Goal: Navigation & Orientation: Locate item on page

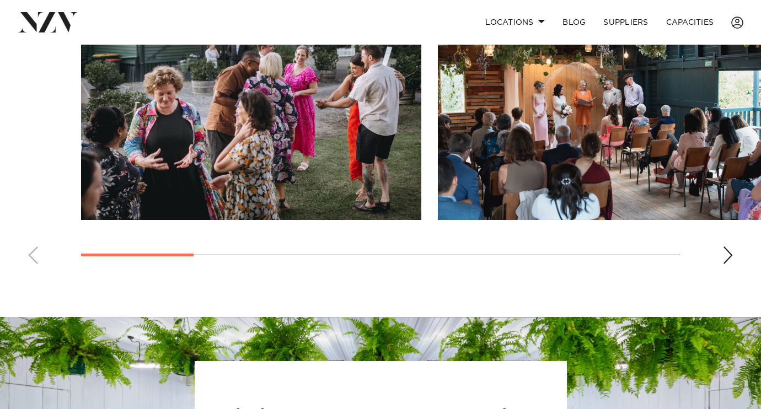
scroll to position [827, 0]
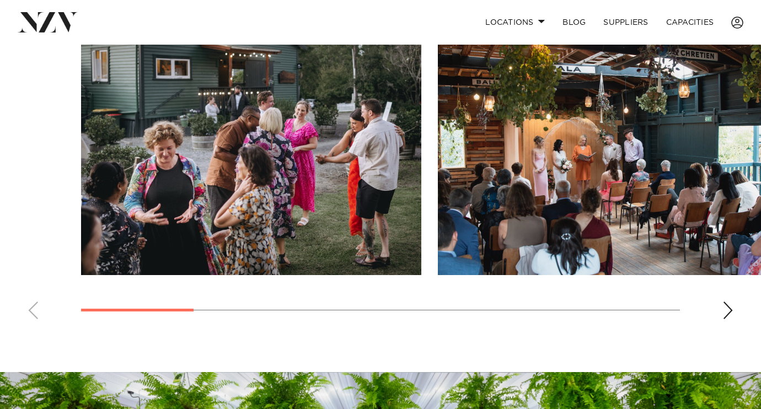
click at [727, 310] on div "Next slide" at bounding box center [727, 311] width 11 height 18
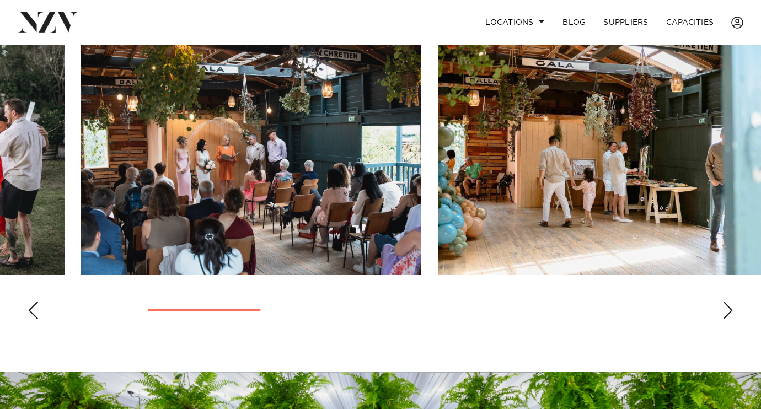
click at [724, 313] on div "Next slide" at bounding box center [727, 311] width 11 height 18
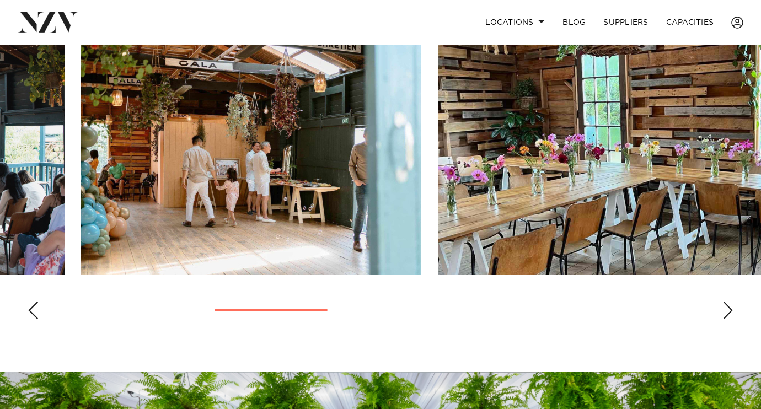
click at [731, 309] on div "Next slide" at bounding box center [727, 311] width 11 height 18
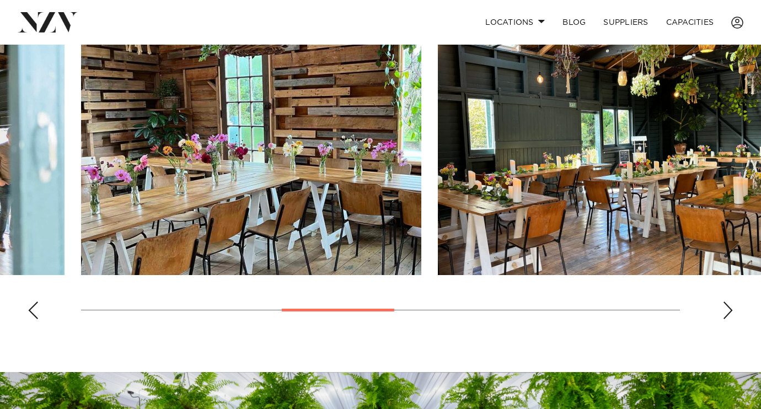
click at [731, 309] on div "Next slide" at bounding box center [727, 311] width 11 height 18
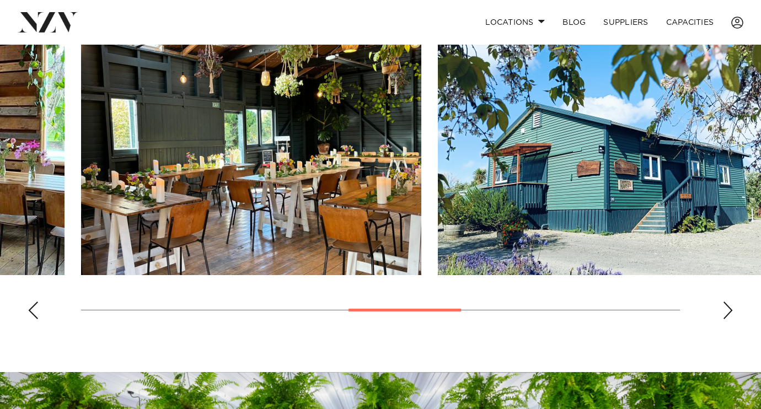
click at [732, 308] on div "Next slide" at bounding box center [727, 311] width 11 height 18
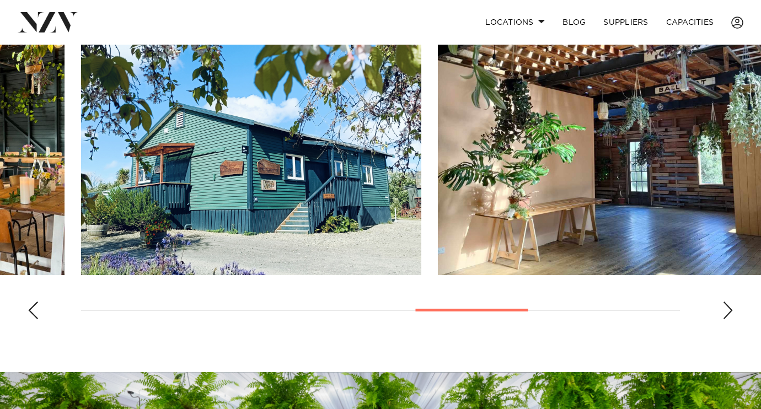
click at [732, 308] on div "Next slide" at bounding box center [727, 311] width 11 height 18
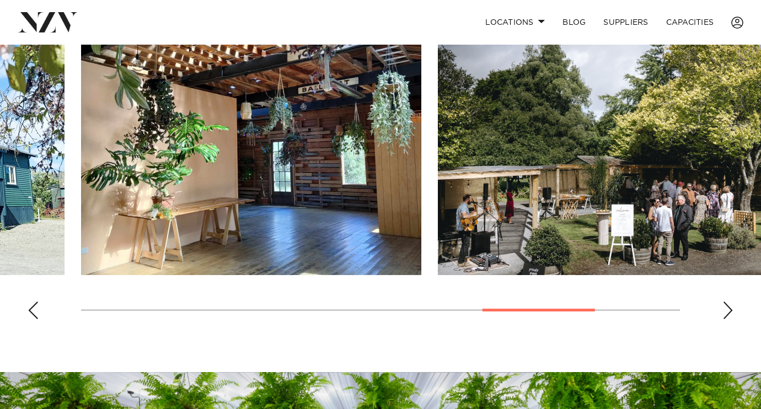
click at [732, 308] on div "Next slide" at bounding box center [727, 311] width 11 height 18
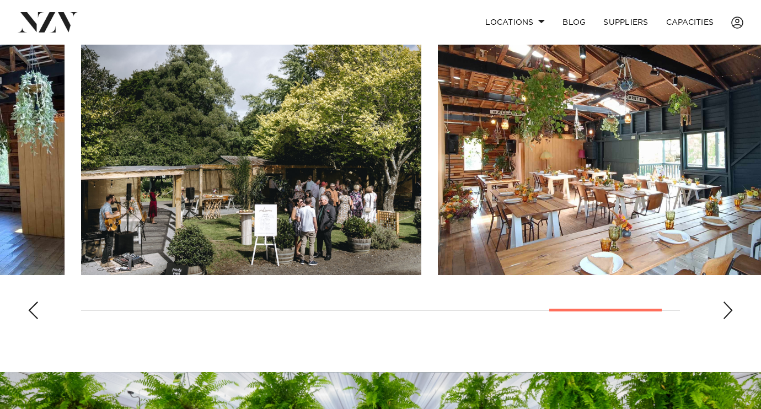
click at [733, 307] on div "Next slide" at bounding box center [727, 311] width 11 height 18
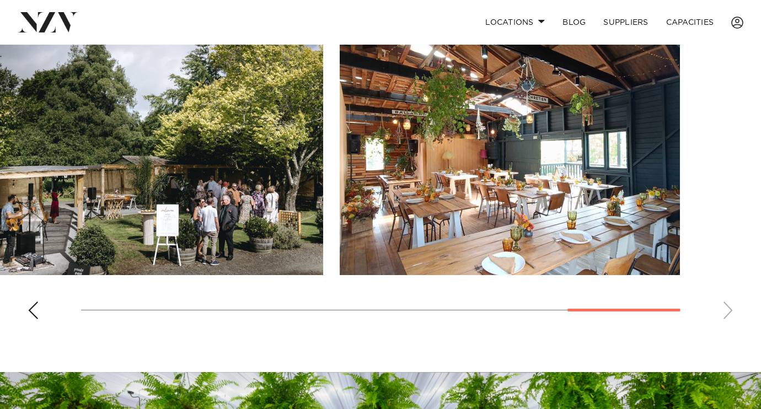
click at [724, 200] on swiper-container at bounding box center [380, 176] width 761 height 303
click at [598, 189] on img "9 / 9" at bounding box center [510, 150] width 340 height 250
